Goal: Register for event/course

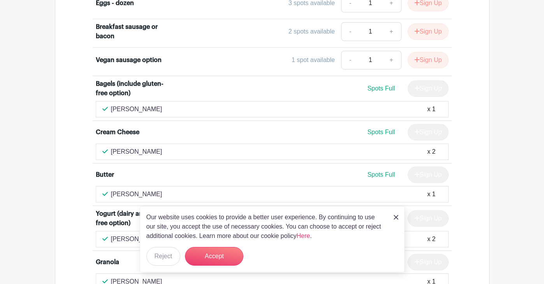
scroll to position [1503, 0]
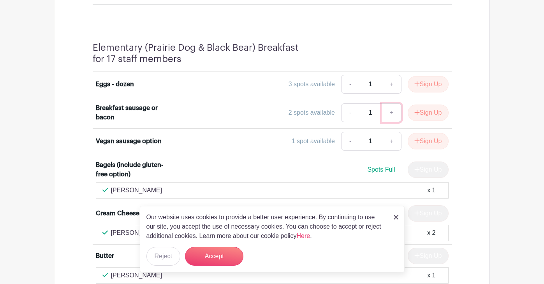
click at [390, 113] on link "+" at bounding box center [391, 112] width 19 height 19
type input "2"
click at [418, 113] on button "Sign Up" at bounding box center [428, 112] width 41 height 16
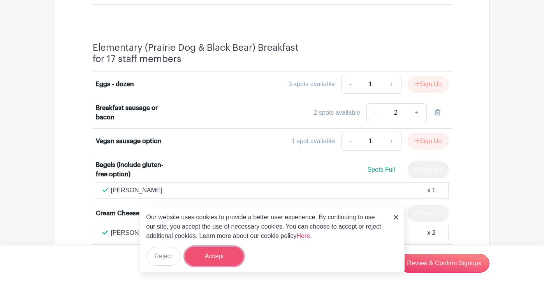
click at [218, 255] on button "Accept" at bounding box center [214, 256] width 58 height 19
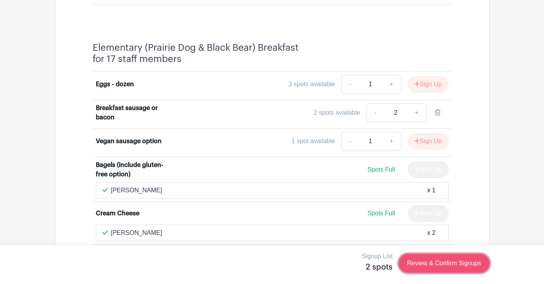
click at [423, 265] on link "Review & Confirm Signups" at bounding box center [444, 263] width 90 height 19
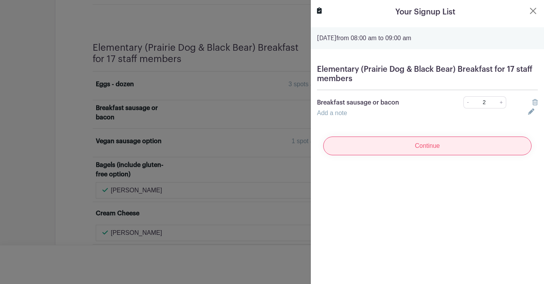
click at [426, 146] on input "Continue" at bounding box center [427, 145] width 208 height 19
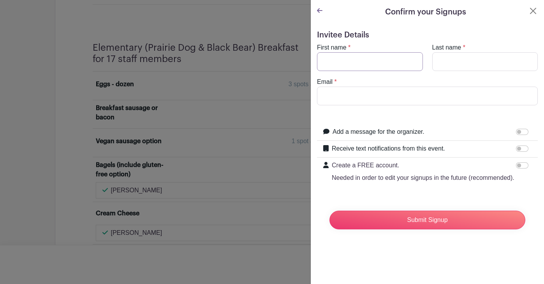
click at [327, 54] on input "First name" at bounding box center [370, 61] width 106 height 19
type input "[PERSON_NAME]"
click at [334, 96] on input "Email" at bounding box center [427, 95] width 221 height 19
type input "[PERSON_NAME][DOMAIN_NAME][EMAIL_ADDRESS][PERSON_NAME][DOMAIN_NAME]"
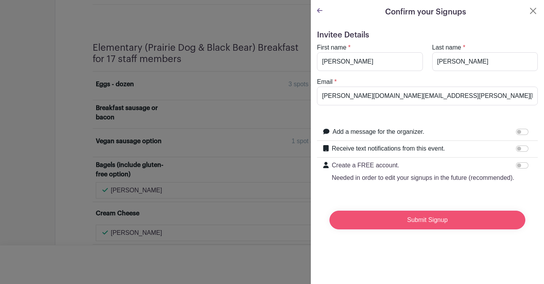
click at [425, 219] on input "Submit Signup" at bounding box center [428, 219] width 196 height 19
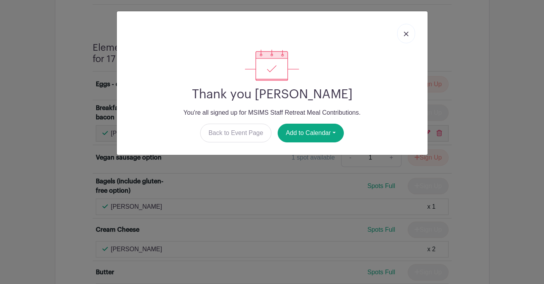
click at [407, 32] on img at bounding box center [406, 34] width 5 height 5
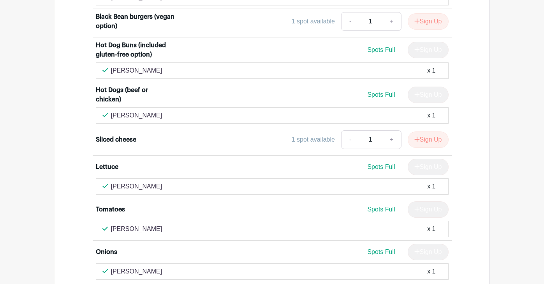
scroll to position [1125, 0]
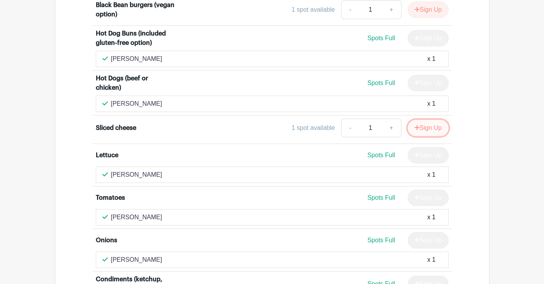
click at [426, 129] on button "Sign Up" at bounding box center [428, 128] width 41 height 16
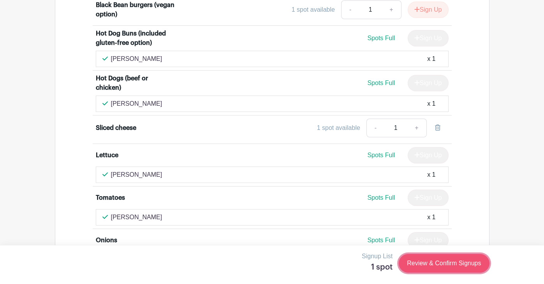
click at [440, 263] on link "Review & Confirm Signups" at bounding box center [444, 263] width 90 height 19
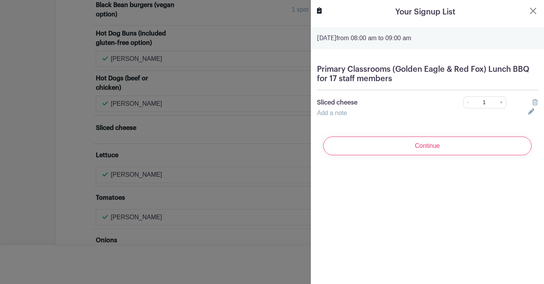
click at [443, 145] on input "Continue" at bounding box center [427, 145] width 208 height 19
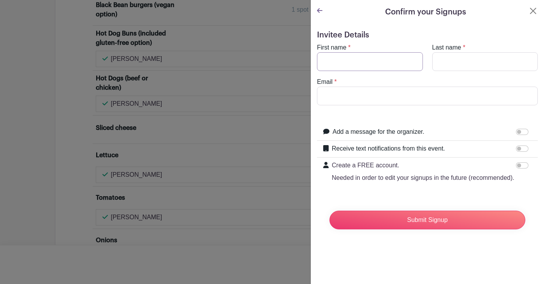
click at [339, 62] on input "First name" at bounding box center [370, 61] width 106 height 19
type input "[PERSON_NAME]"
type input "[PERSON_NAME][DOMAIN_NAME][EMAIL_ADDRESS][PERSON_NAME][DOMAIN_NAME]"
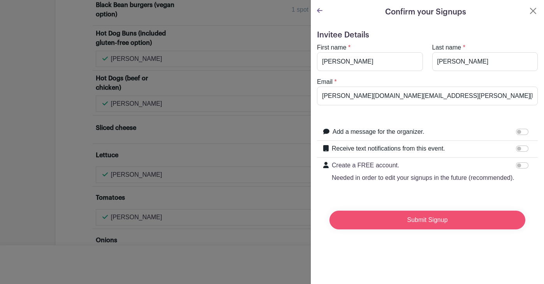
click at [424, 223] on input "Submit Signup" at bounding box center [428, 219] width 196 height 19
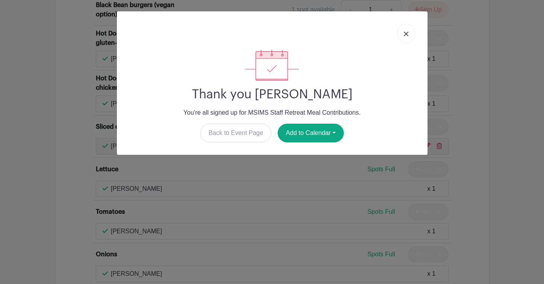
click at [401, 31] on link at bounding box center [406, 33] width 18 height 19
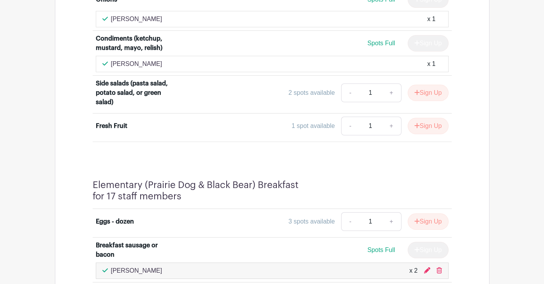
scroll to position [1380, 0]
click at [424, 128] on button "Sign Up" at bounding box center [428, 125] width 41 height 16
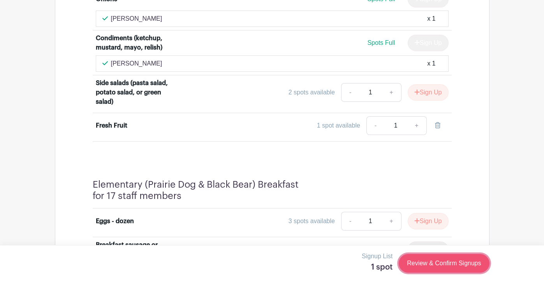
click at [440, 260] on link "Review & Confirm Signups" at bounding box center [444, 263] width 90 height 19
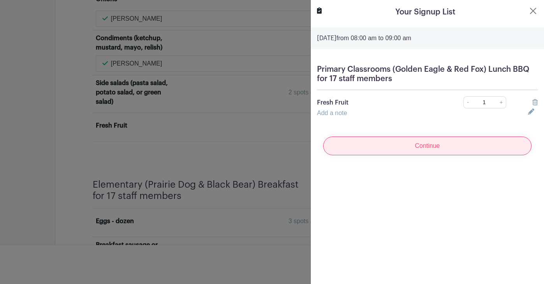
click at [427, 146] on input "Continue" at bounding box center [427, 145] width 208 height 19
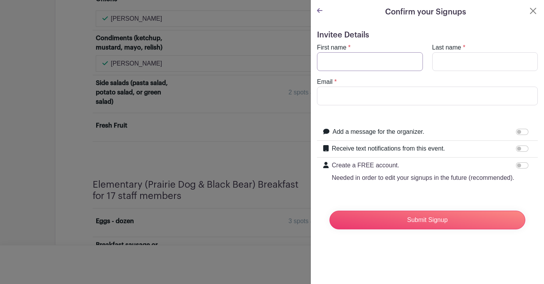
click at [325, 62] on input "First name" at bounding box center [370, 61] width 106 height 19
type input "[PERSON_NAME]"
click at [326, 90] on input "Email" at bounding box center [427, 95] width 221 height 19
type input "[PERSON_NAME][DOMAIN_NAME][EMAIL_ADDRESS][PERSON_NAME][DOMAIN_NAME]"
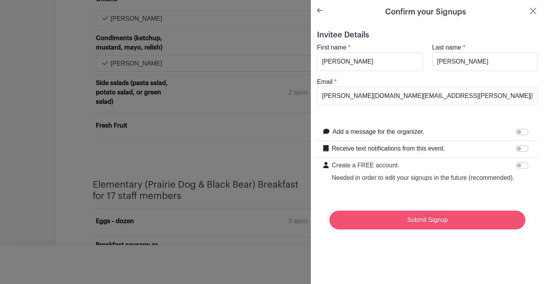
click at [428, 223] on input "Submit Signup" at bounding box center [428, 219] width 196 height 19
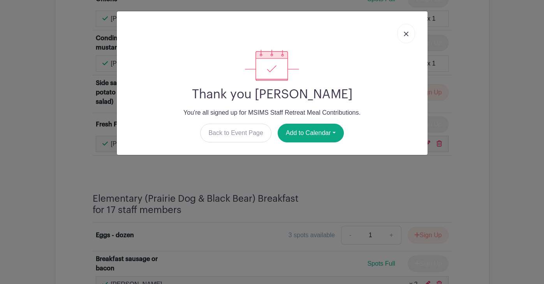
click at [406, 33] on img at bounding box center [406, 34] width 5 height 5
